Goal: Information Seeking & Learning: Learn about a topic

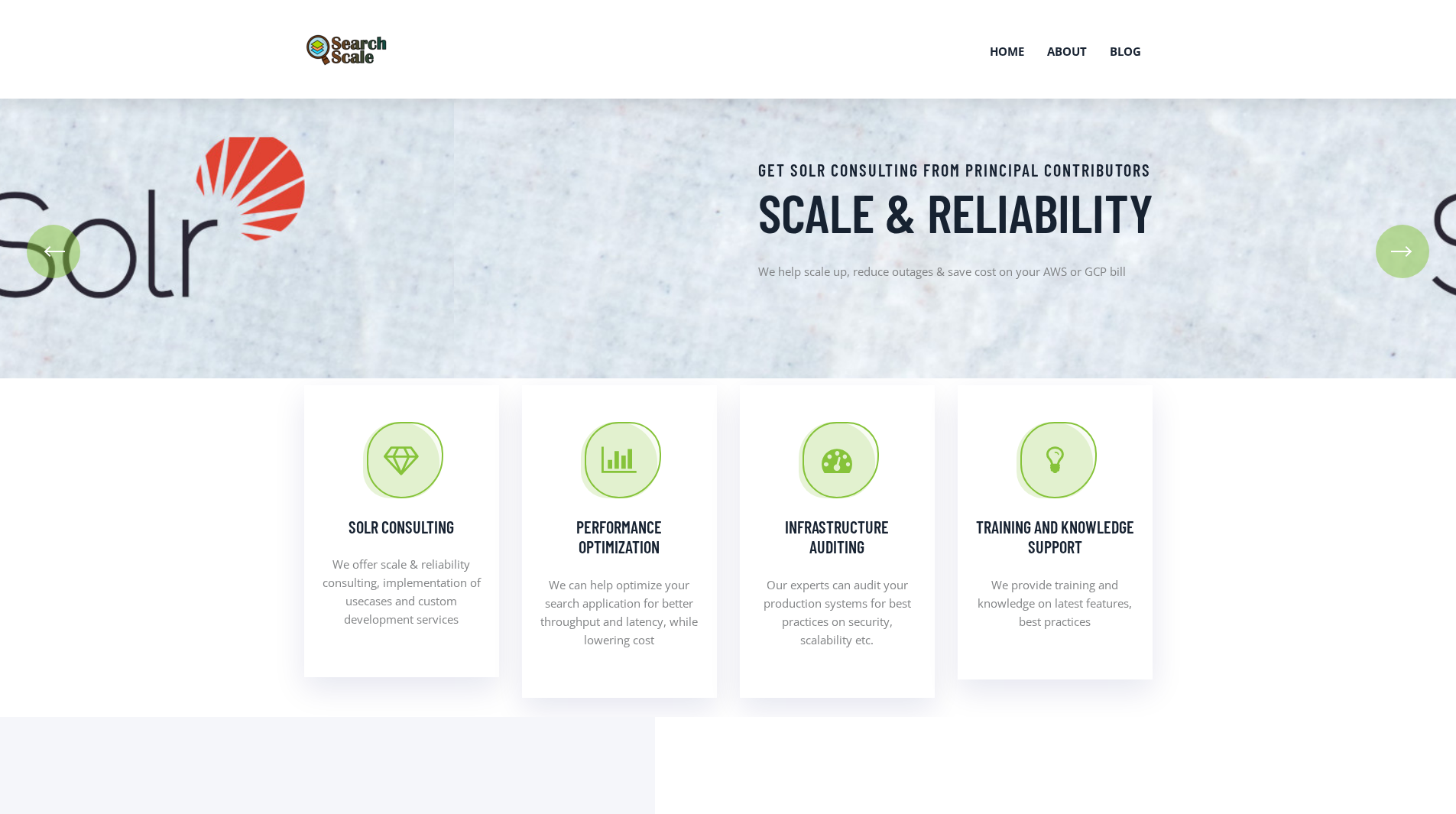
drag, startPoint x: 302, startPoint y: 192, endPoint x: 756, endPoint y: 187, distance: 454.0
click at [756, 187] on div "Get Solr consulting from principal contributors Scale & Reliability We help sca…" at bounding box center [964, 238] width 436 height 158
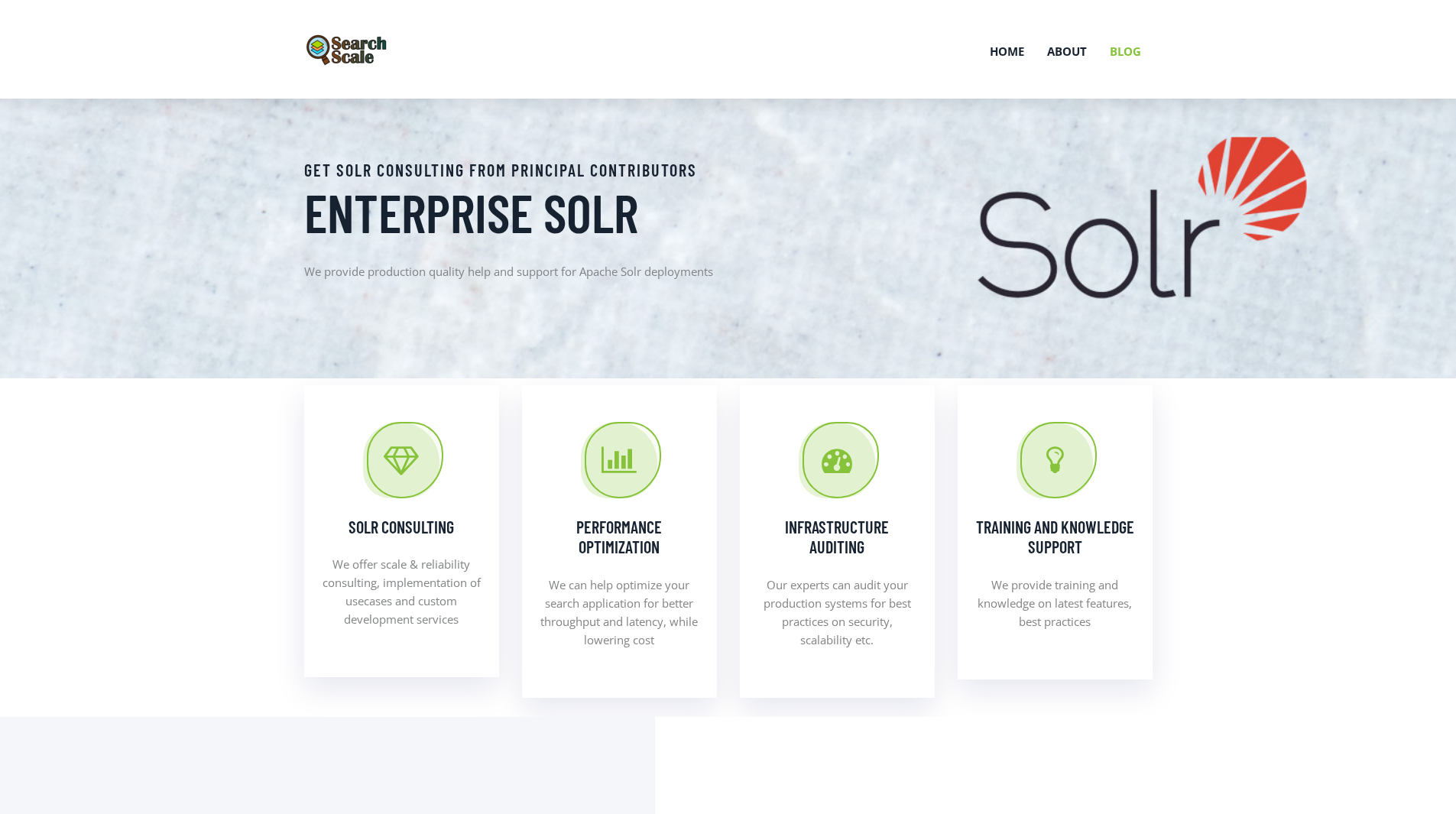
click at [1123, 53] on link "Blog" at bounding box center [1126, 51] width 54 height 79
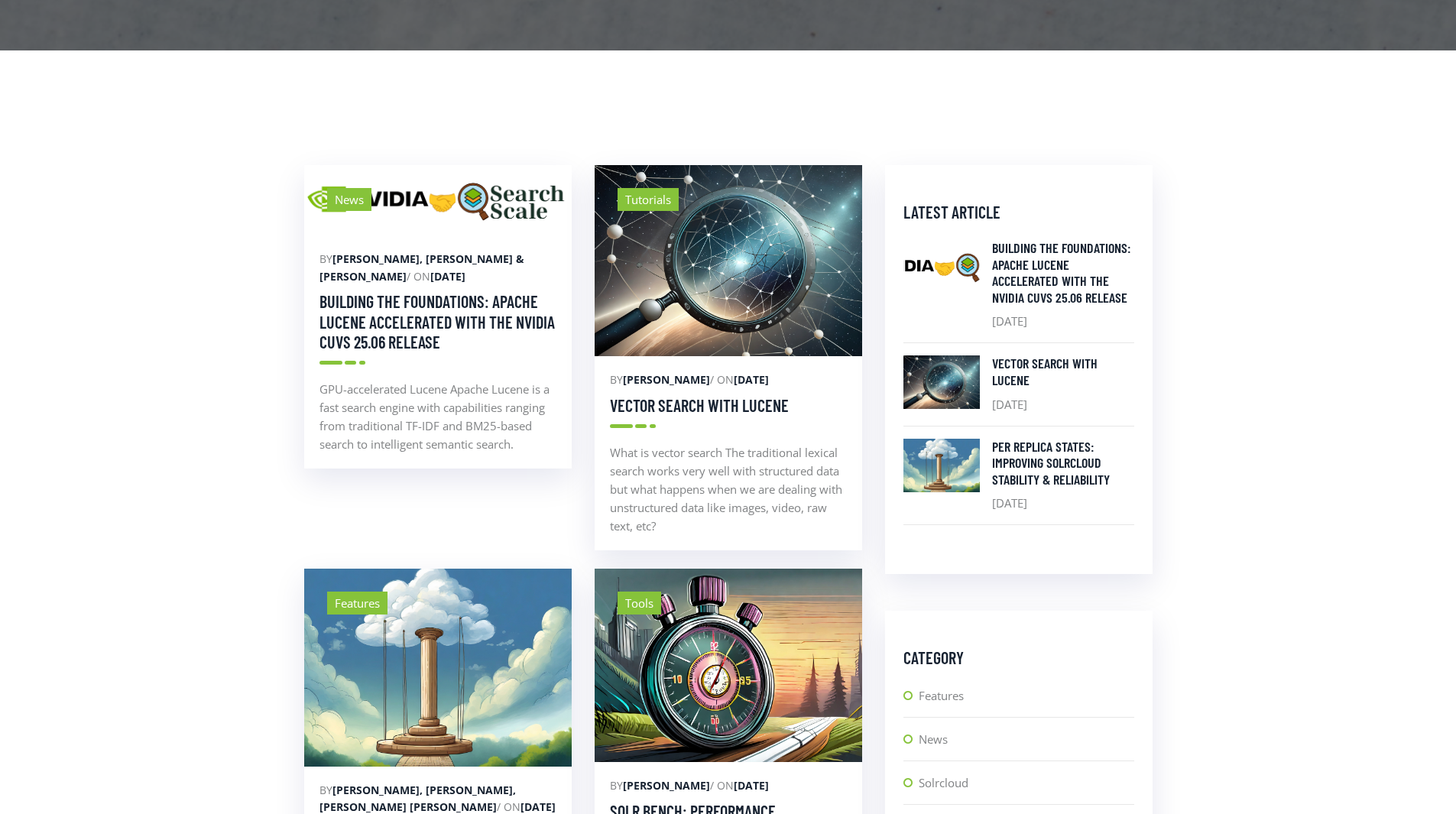
scroll to position [520, 0]
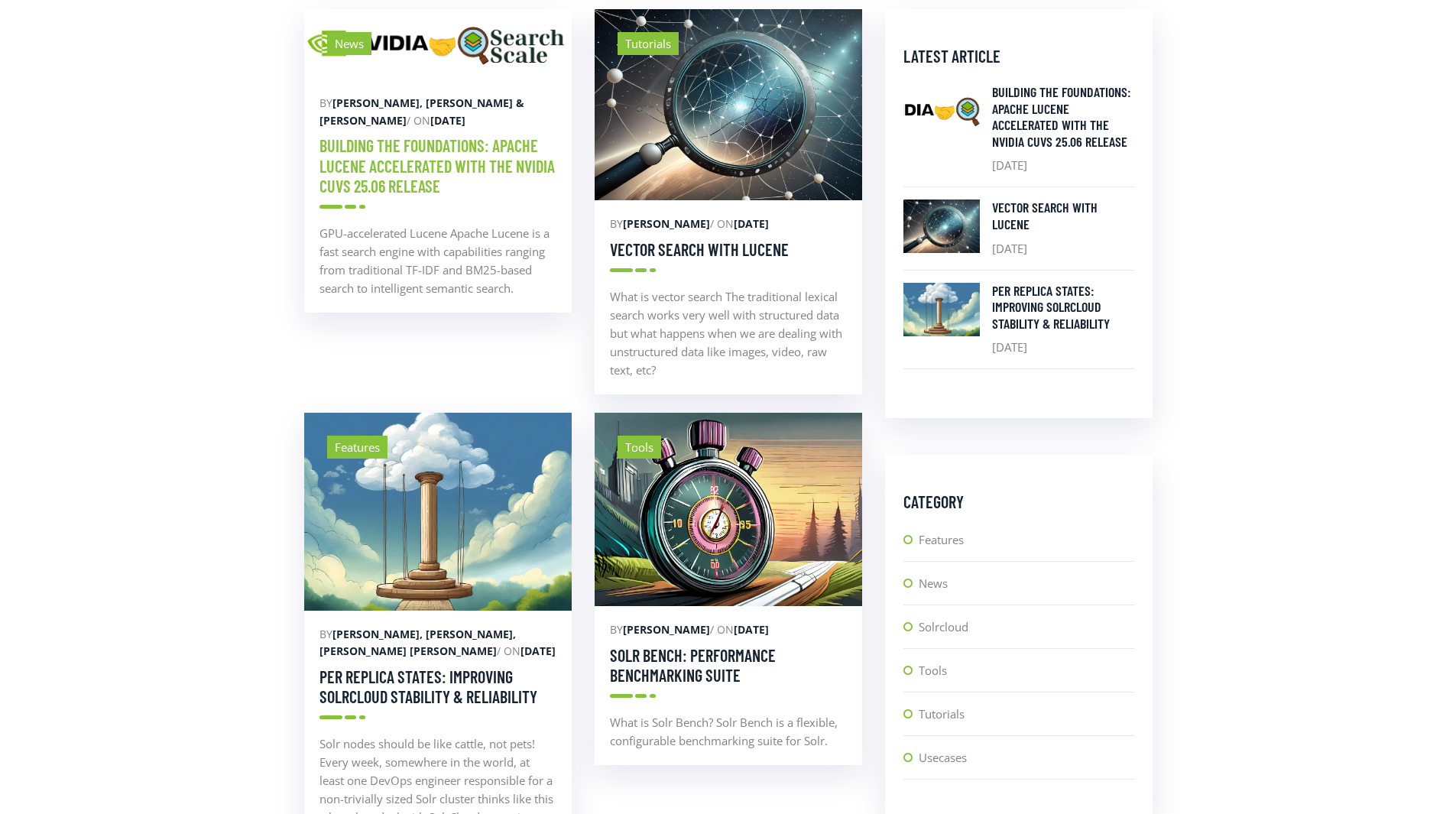
click at [409, 156] on link "Building the foundations: Apache Lucene Accelerated with the NVIDIA cuVS 25.06 …" at bounding box center [437, 165] width 235 height 60
drag, startPoint x: 724, startPoint y: 249, endPoint x: 714, endPoint y: 259, distance: 14.1
click at [724, 249] on link "Vector Search with Lucene" at bounding box center [699, 249] width 179 height 20
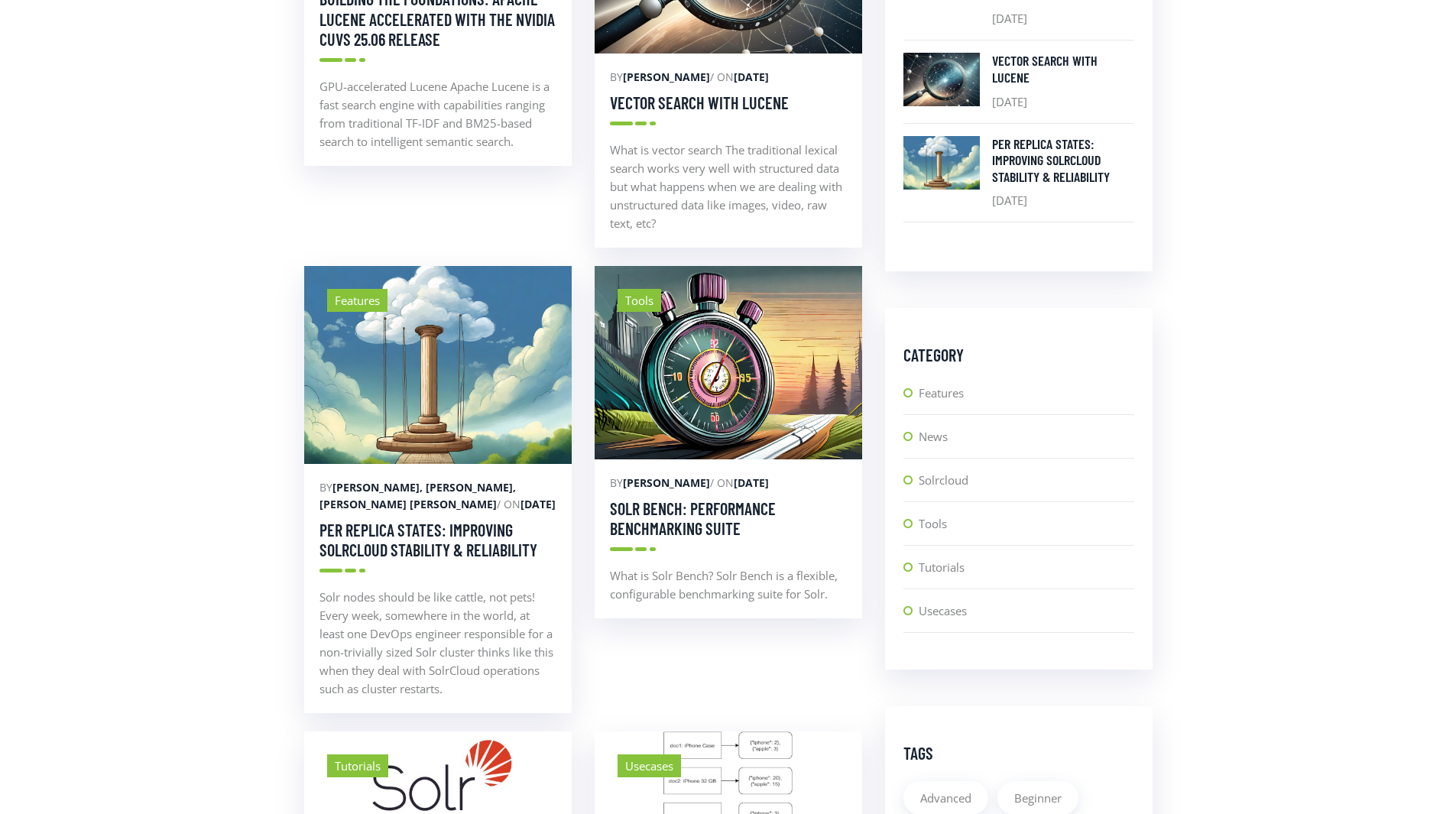
scroll to position [0, 0]
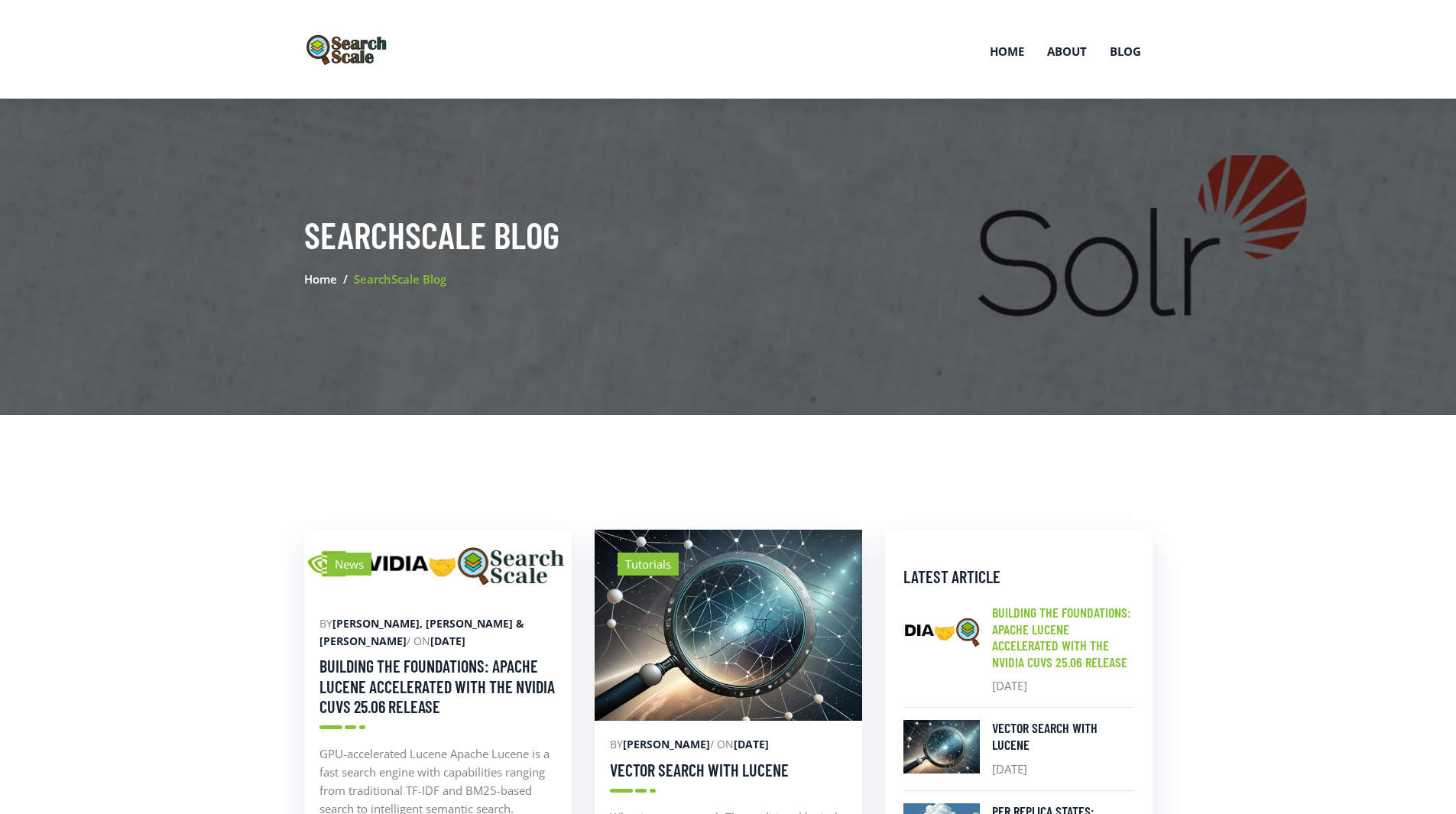
click at [1059, 638] on h5 "Building the foundations: Apache Lucene Accelerated with the NVIDIA cuVS 25.06 …" at bounding box center [1063, 637] width 142 height 66
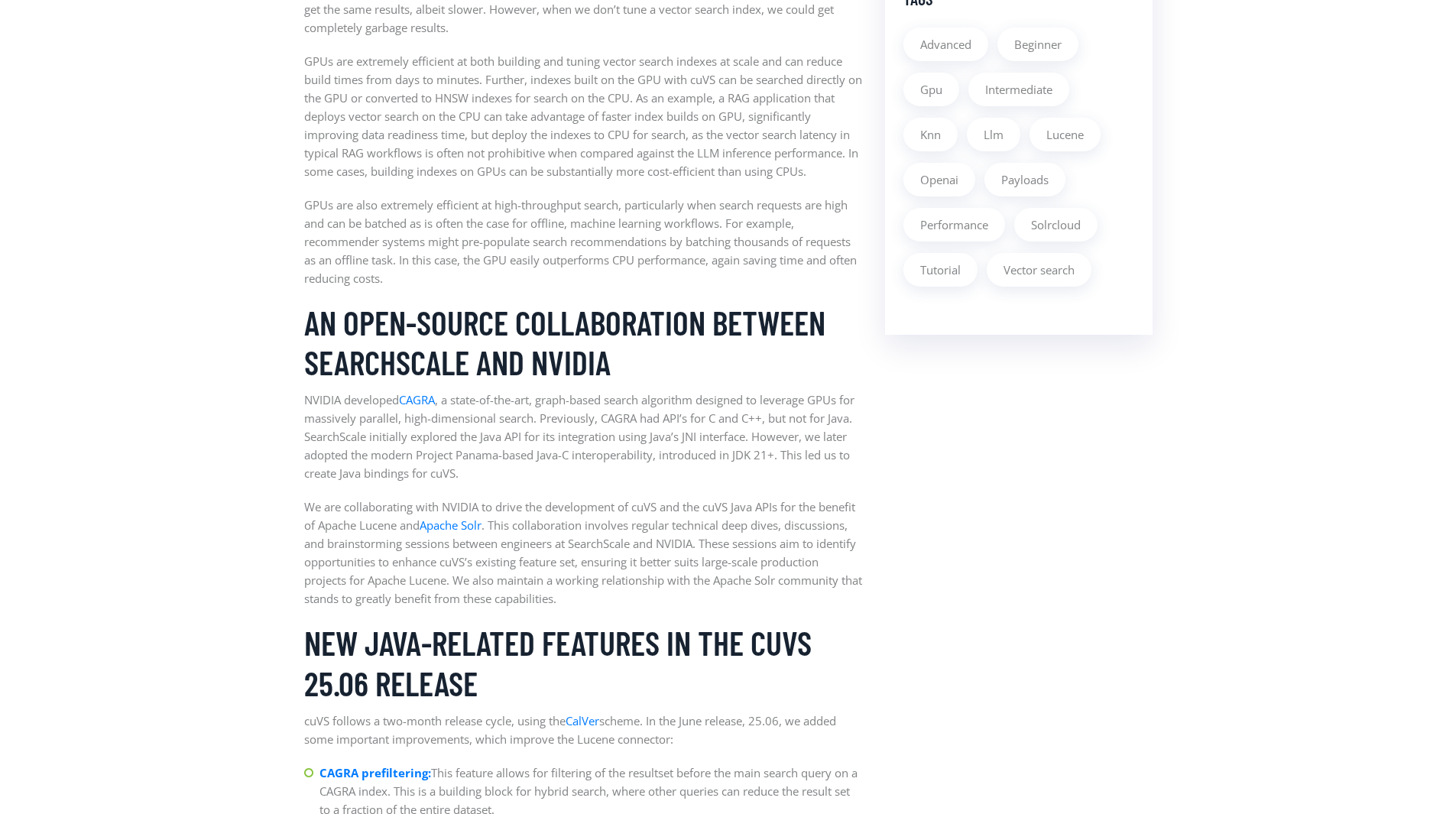
scroll to position [1687, 0]
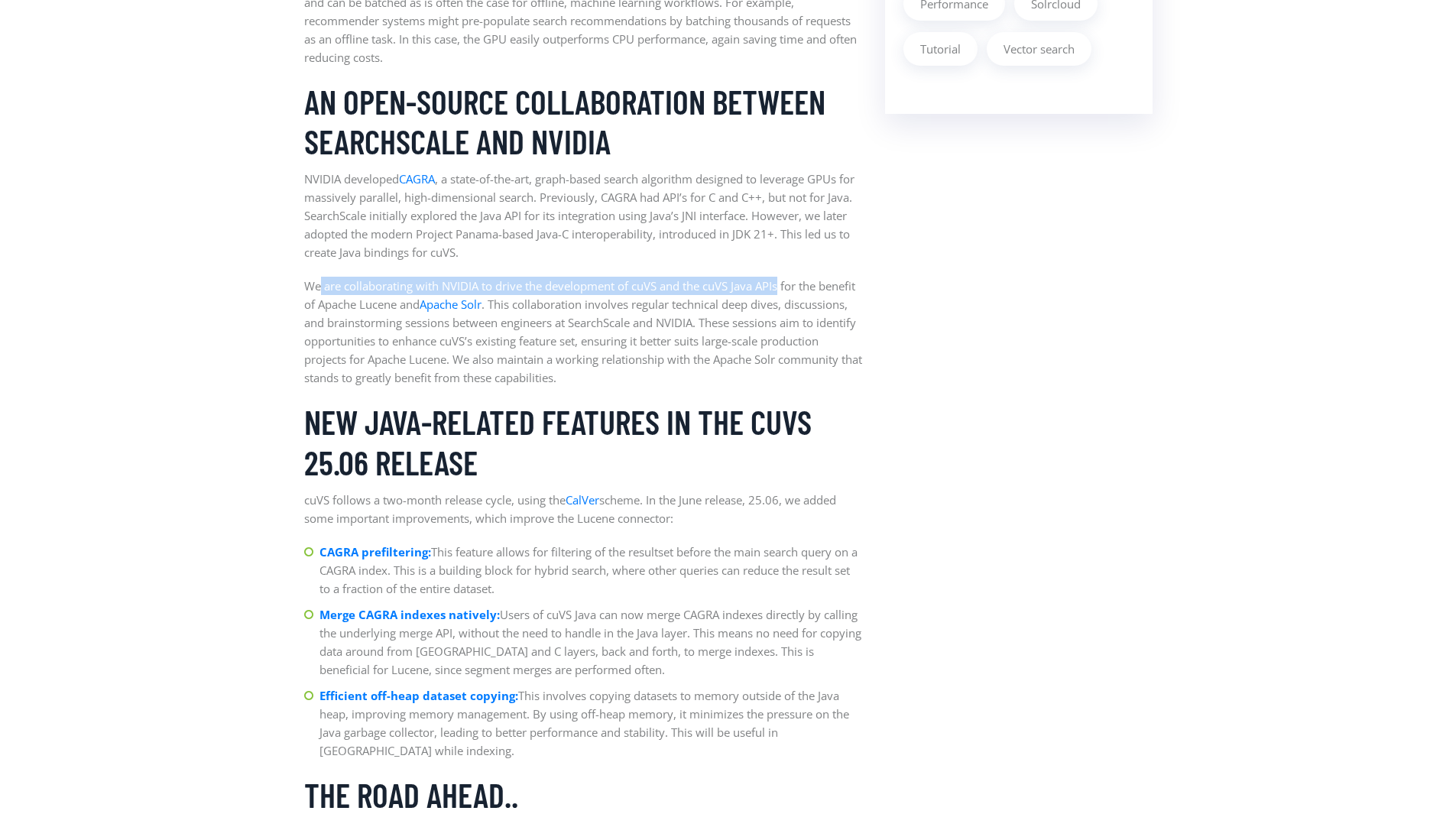
drag, startPoint x: 319, startPoint y: 278, endPoint x: 783, endPoint y: 288, distance: 464.1
click at [783, 288] on p "We are collaborating with NVIDIA to drive the development of cuVS and the cuVS …" at bounding box center [583, 331] width 558 height 110
click at [924, 287] on aside "Latest Article Building the foundations: Apache Lucene Accelerated with the NVI…" at bounding box center [1018, 294] width 291 height 2813
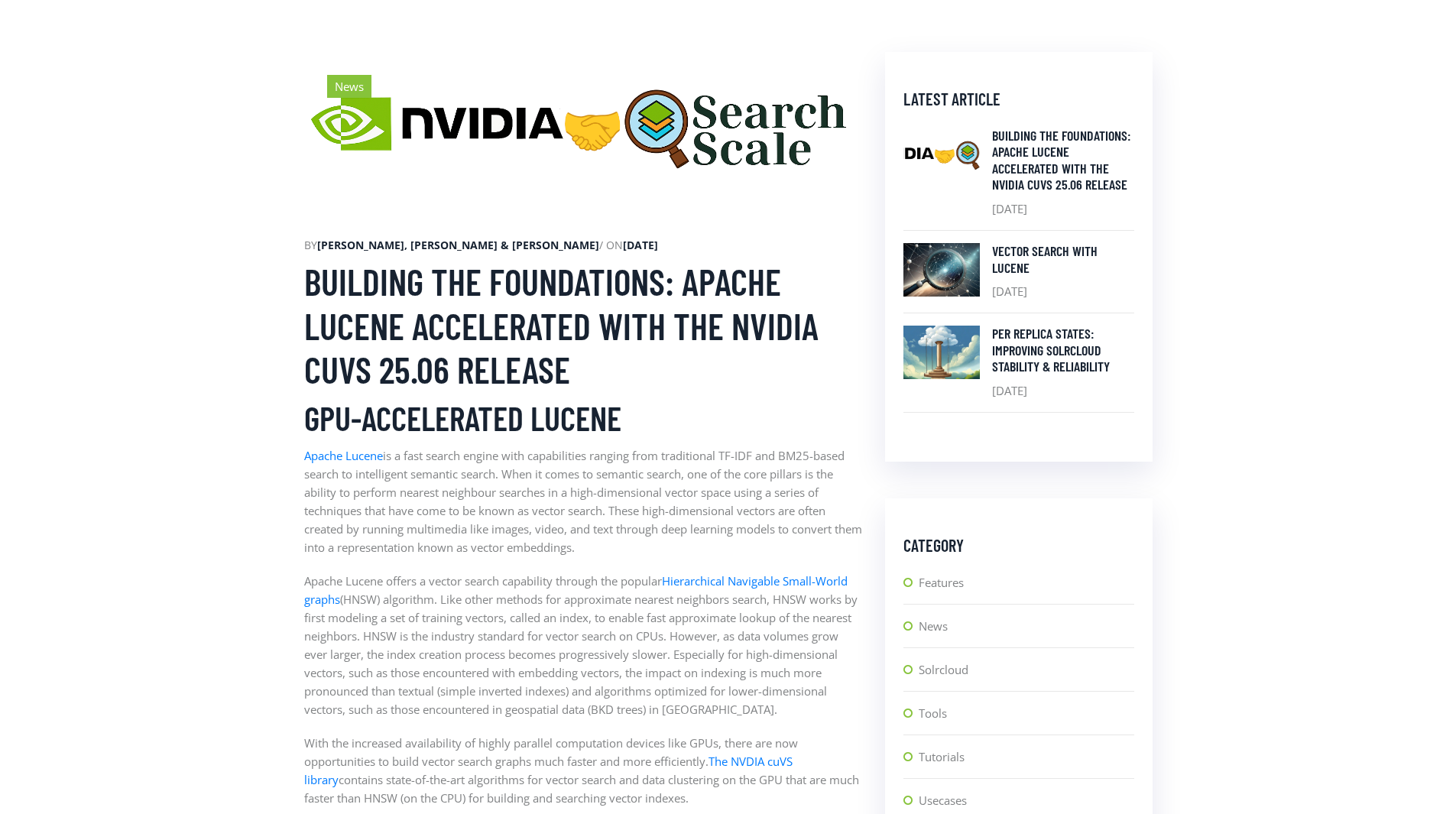
scroll to position [0, 0]
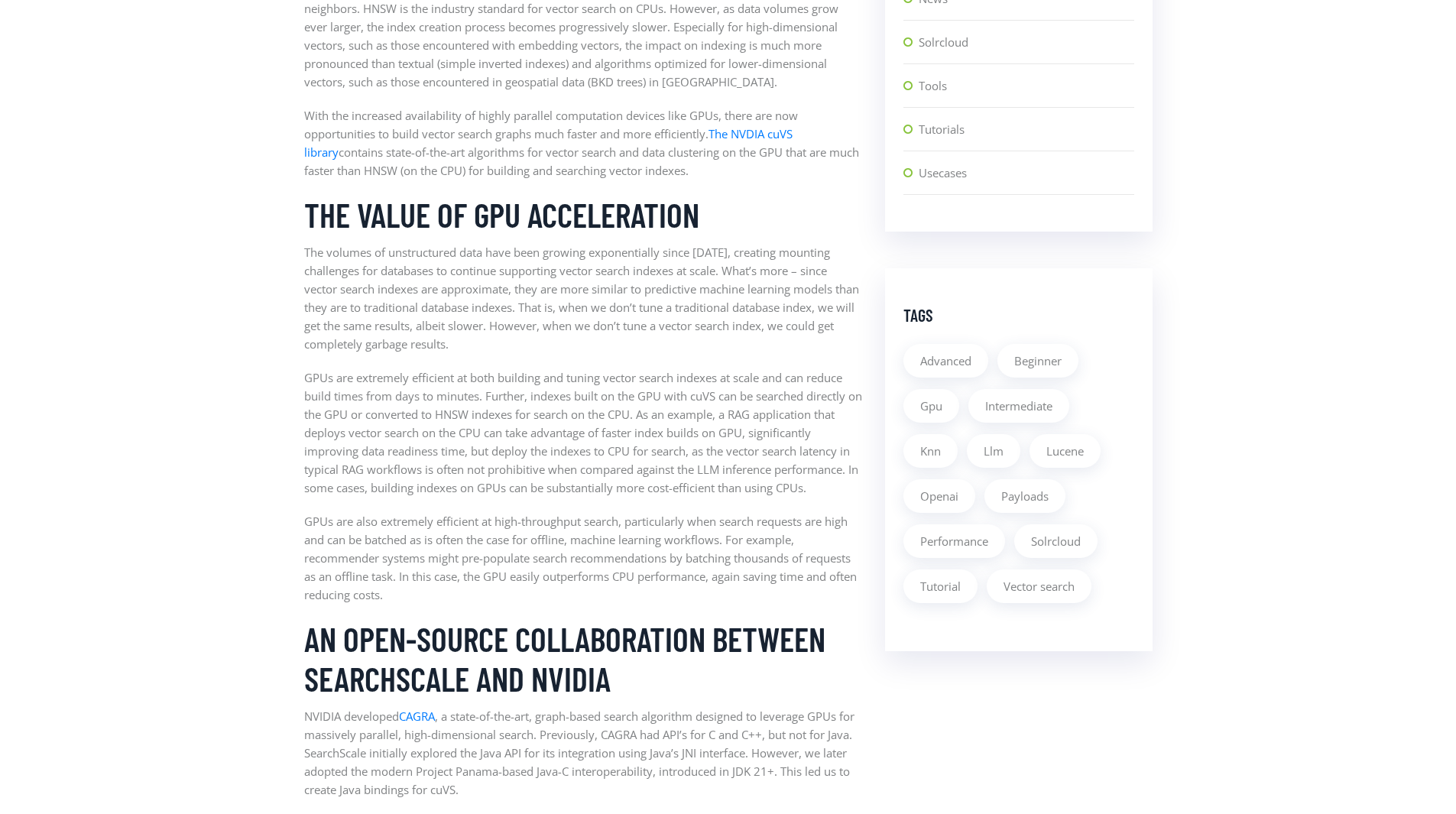
scroll to position [1189, 0]
